Goal: Task Accomplishment & Management: Manage account settings

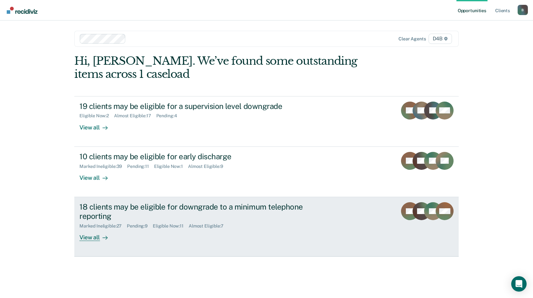
click at [195, 206] on div "18 clients may be eligible for downgrade to a minimum telephone reporting" at bounding box center [191, 211] width 225 height 19
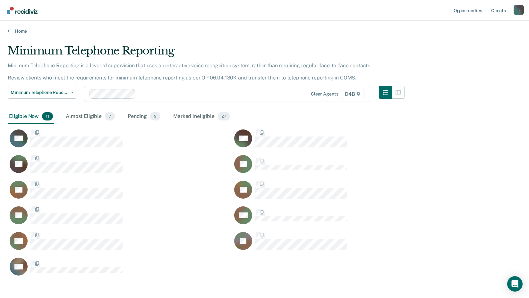
scroll to position [232, 508]
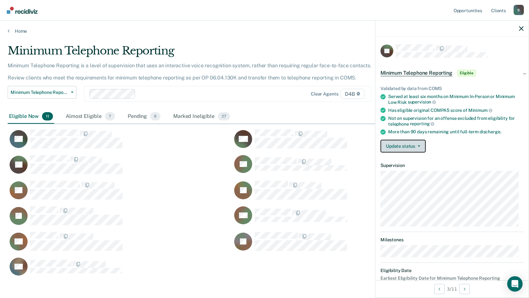
click at [409, 142] on button "Update status" at bounding box center [402, 146] width 45 height 13
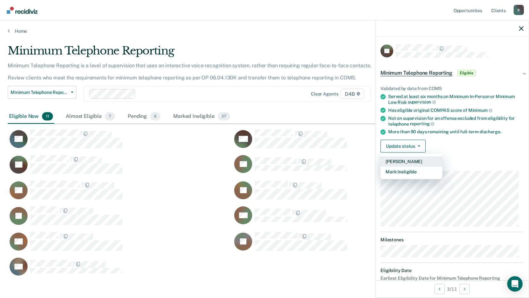
click at [395, 159] on button "[PERSON_NAME]" at bounding box center [411, 161] width 62 height 10
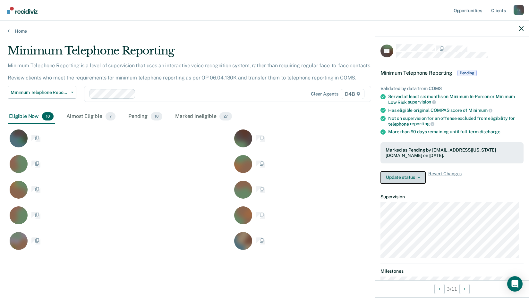
scroll to position [206, 508]
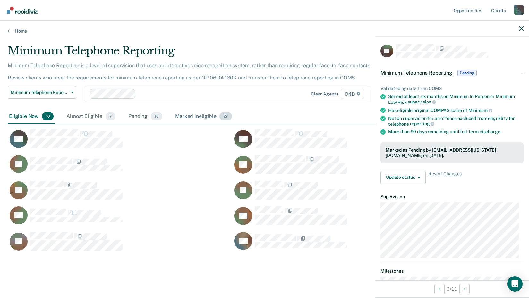
click at [192, 118] on div "Marked Ineligible 27" at bounding box center [203, 117] width 59 height 14
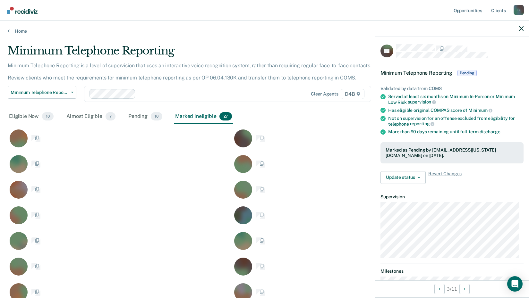
scroll to position [437, 508]
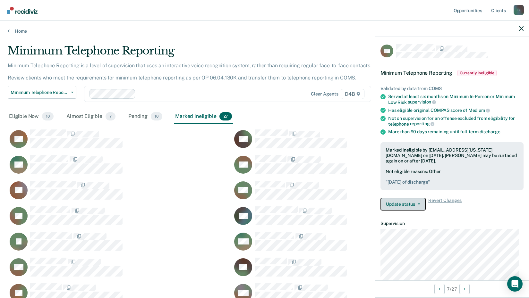
click at [384, 198] on button "Update status" at bounding box center [402, 204] width 45 height 13
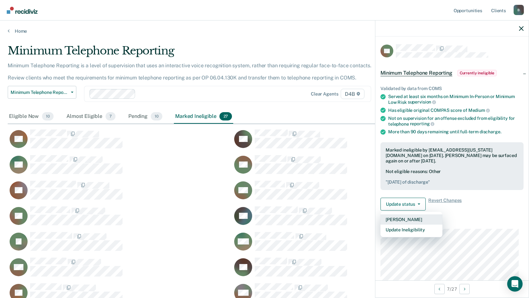
click at [401, 218] on button "[PERSON_NAME]" at bounding box center [411, 219] width 62 height 10
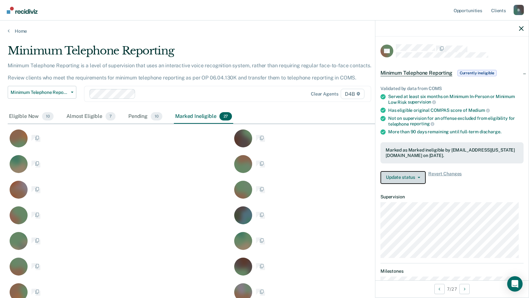
scroll to position [412, 508]
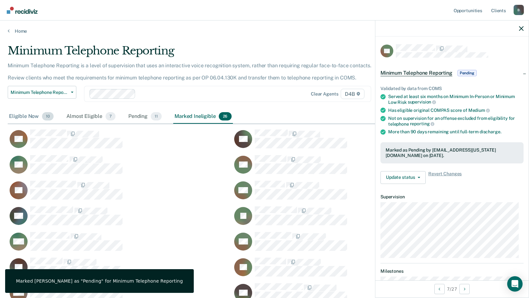
click at [33, 118] on div "Eligible Now 10" at bounding box center [31, 117] width 47 height 14
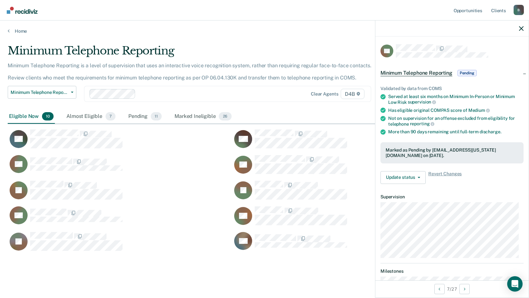
scroll to position [5, 0]
